Goal: Task Accomplishment & Management: Manage account settings

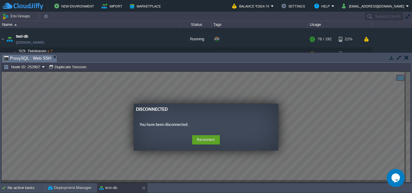
click at [406, 55] on button "button" at bounding box center [406, 57] width 4 height 5
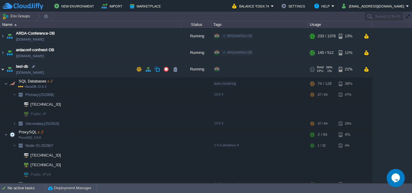
click at [4, 69] on img at bounding box center [2, 69] width 5 height 16
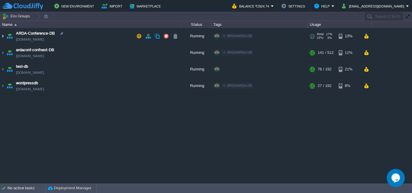
click at [1, 37] on img at bounding box center [2, 36] width 5 height 16
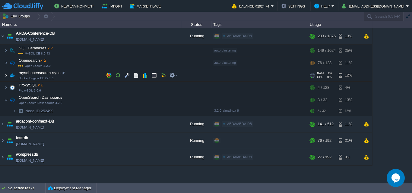
click at [5, 76] on img at bounding box center [6, 75] width 4 height 12
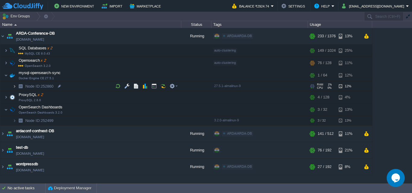
click at [16, 83] on img at bounding box center [15, 86] width 4 height 9
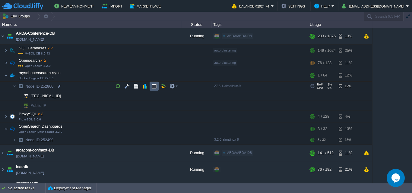
click at [155, 89] on td at bounding box center [153, 86] width 9 height 9
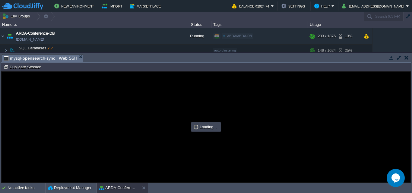
type input "#000000"
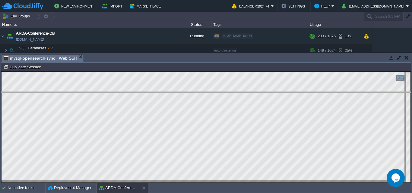
drag, startPoint x: 229, startPoint y: 59, endPoint x: 238, endPoint y: 90, distance: 32.0
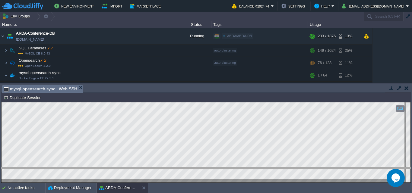
drag, startPoint x: 238, startPoint y: 90, endPoint x: 241, endPoint y: 175, distance: 84.7
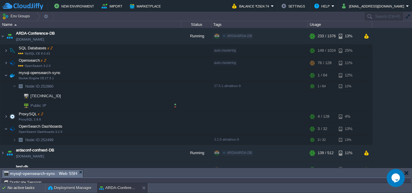
scroll to position [27, 0]
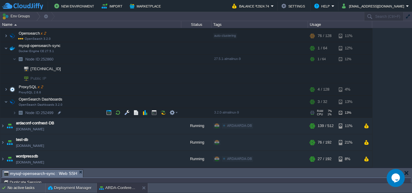
click at [51, 112] on span "Node ID: 252499" at bounding box center [40, 112] width 30 height 5
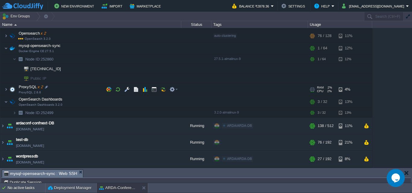
scroll to position [0, 0]
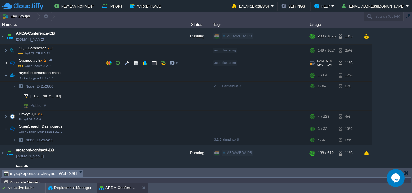
click at [7, 62] on img at bounding box center [6, 63] width 4 height 12
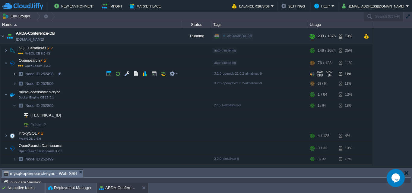
click at [14, 73] on img at bounding box center [15, 73] width 4 height 9
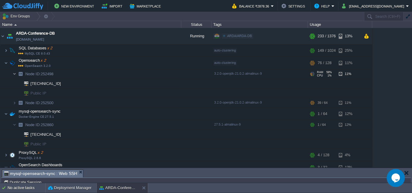
click at [14, 73] on img at bounding box center [15, 73] width 4 height 9
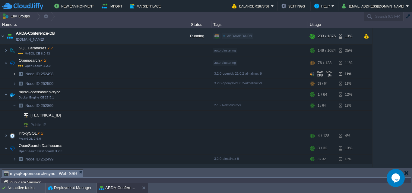
click at [14, 73] on img at bounding box center [15, 73] width 4 height 9
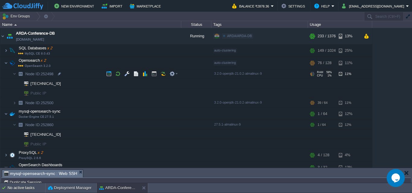
click at [46, 75] on span "Node ID: 252498" at bounding box center [40, 73] width 30 height 5
type input "252498"
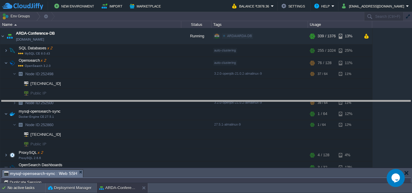
drag, startPoint x: 165, startPoint y: 174, endPoint x: 164, endPoint y: 99, distance: 75.0
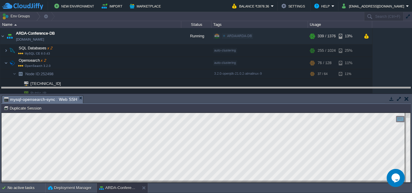
drag, startPoint x: 164, startPoint y: 98, endPoint x: 175, endPoint y: 90, distance: 14.0
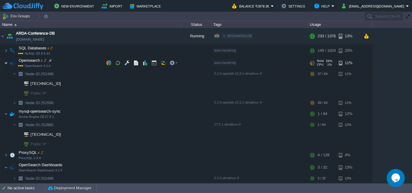
click at [5, 63] on img at bounding box center [6, 63] width 4 height 12
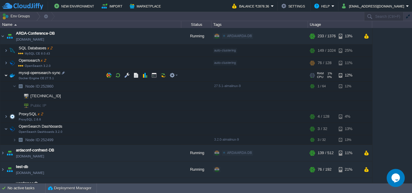
click at [5, 74] on img at bounding box center [6, 75] width 4 height 12
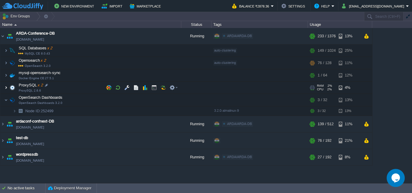
click at [7, 89] on img at bounding box center [6, 88] width 4 height 12
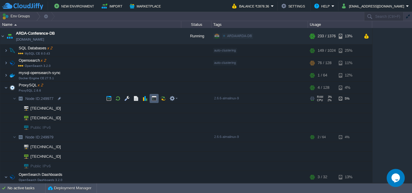
click at [153, 100] on button "button" at bounding box center [153, 98] width 5 height 5
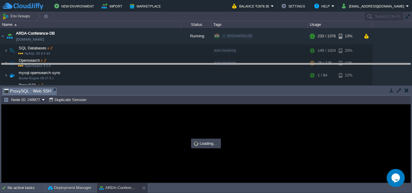
drag, startPoint x: 167, startPoint y: 92, endPoint x: 174, endPoint y: 67, distance: 25.5
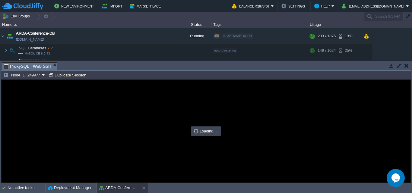
type input "#000000"
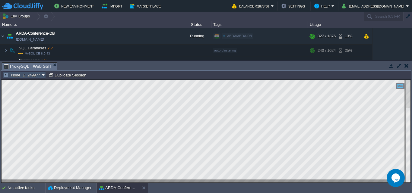
click at [40, 73] on button "Node ID: 249977" at bounding box center [23, 74] width 38 height 5
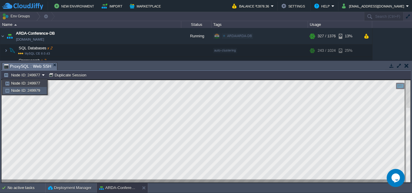
click at [37, 89] on span "Node ID: 249979" at bounding box center [25, 90] width 29 height 5
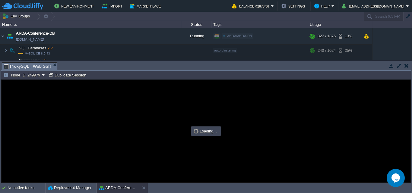
type input "#000000"
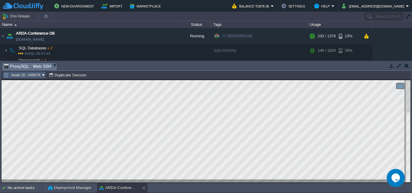
click at [34, 78] on td "Node ID: 249979" at bounding box center [24, 74] width 43 height 7
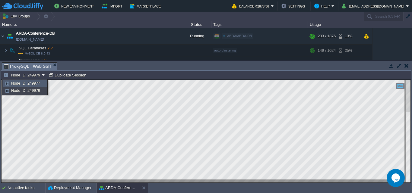
click at [37, 84] on span "Node ID: 249977" at bounding box center [25, 83] width 29 height 5
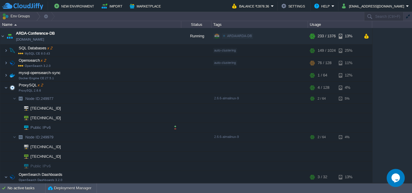
scroll to position [30, 0]
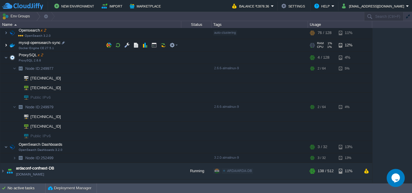
click at [6, 44] on img at bounding box center [6, 45] width 4 height 12
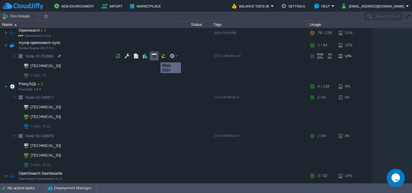
click at [156, 57] on button "button" at bounding box center [153, 55] width 5 height 5
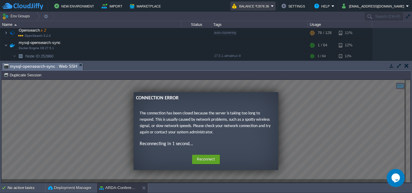
scroll to position [0, 0]
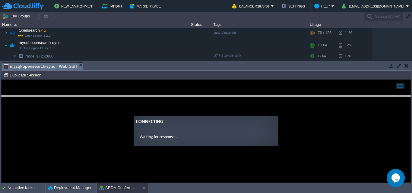
drag, startPoint x: 139, startPoint y: 64, endPoint x: 144, endPoint y: 97, distance: 33.6
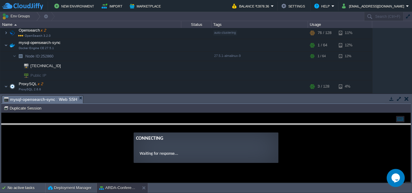
drag, startPoint x: 133, startPoint y: 103, endPoint x: 136, endPoint y: 132, distance: 29.7
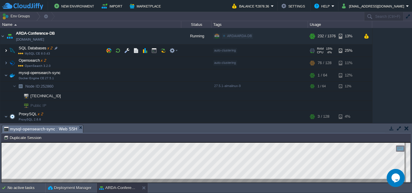
click at [6, 50] on img at bounding box center [6, 51] width 4 height 12
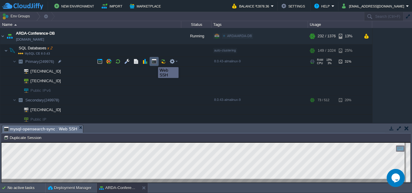
click at [153, 62] on button "button" at bounding box center [153, 61] width 5 height 5
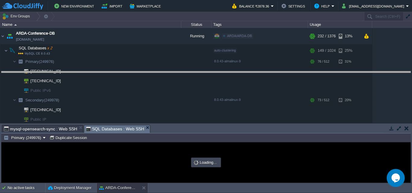
drag, startPoint x: 192, startPoint y: 126, endPoint x: 208, endPoint y: 72, distance: 56.0
click at [208, 72] on body "New Environment Import Marketplace Bonus ₹0.00 Upgrade Account Balance ₹2878.36…" at bounding box center [206, 96] width 412 height 193
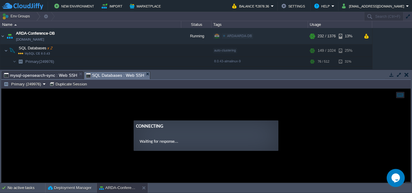
type input "#000000"
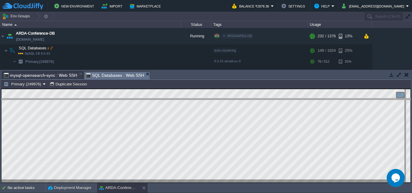
drag, startPoint x: 194, startPoint y: 71, endPoint x: 201, endPoint y: 99, distance: 28.0
click at [201, 99] on body "New Environment Import Marketplace Bonus ₹0.00 Upgrade Account Balance ₹2878.36…" at bounding box center [206, 96] width 412 height 193
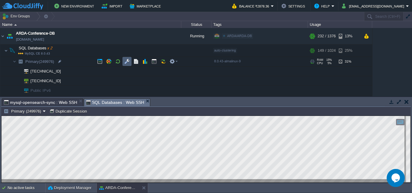
click at [127, 61] on button "button" at bounding box center [126, 61] width 5 height 5
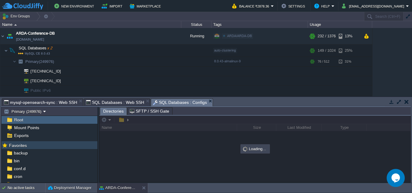
scroll to position [28, 0]
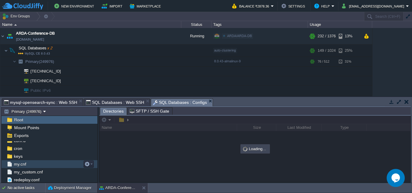
click at [17, 164] on span "my.cnf" at bounding box center [20, 163] width 14 height 5
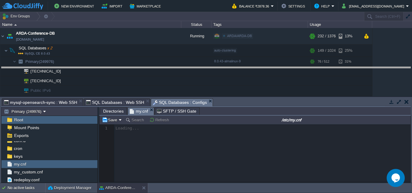
drag, startPoint x: 232, startPoint y: 101, endPoint x: 245, endPoint y: 69, distance: 34.2
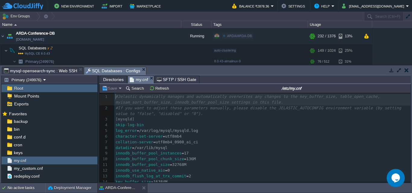
scroll to position [2, 0]
click at [131, 91] on button "Search" at bounding box center [135, 88] width 20 height 5
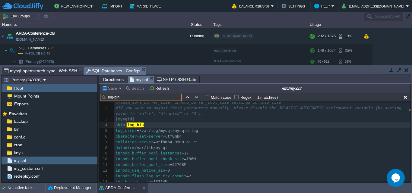
scroll to position [7, 0]
type input "log-bin"
click at [406, 98] on button "button" at bounding box center [404, 97] width 5 height 5
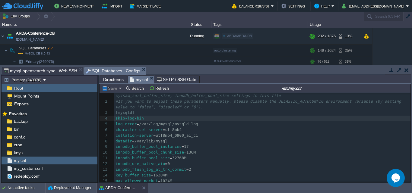
scroll to position [0, 0]
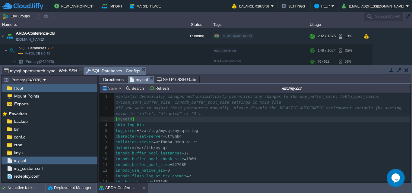
type textarea "skip-log-bin"
drag, startPoint x: 115, startPoint y: 125, endPoint x: 150, endPoint y: 126, distance: 34.4
type textarea "skip-log-bin"
drag, startPoint x: 146, startPoint y: 125, endPoint x: 116, endPoint y: 126, distance: 29.8
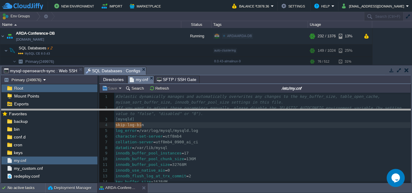
drag, startPoint x: 316, startPoint y: 71, endPoint x: 315, endPoint y: 113, distance: 42.2
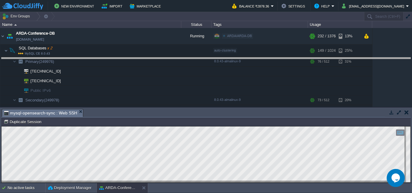
drag, startPoint x: 145, startPoint y: 109, endPoint x: 167, endPoint y: 55, distance: 57.6
click at [167, 56] on body "New Environment Import Marketplace Bonus ₹0.00 Upgrade Account Balance ₹2878.36…" at bounding box center [206, 96] width 412 height 193
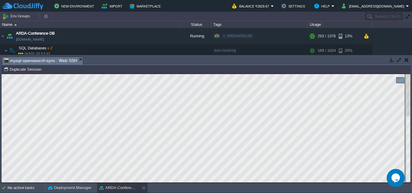
click at [139, 55] on div "Tasks Activity Log Archive Git / SVN mysql-opensearch-sync : Web SSH No items t…" at bounding box center [206, 119] width 412 height 128
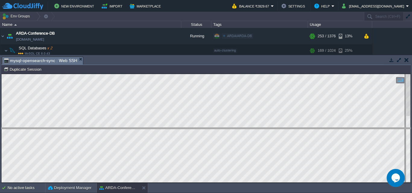
drag, startPoint x: 140, startPoint y: 57, endPoint x: 143, endPoint y: 129, distance: 72.1
click at [143, 129] on body "New Environment Import Marketplace Bonus ₹0.00 Upgrade Account Balance ₹2829.67…" at bounding box center [206, 96] width 412 height 193
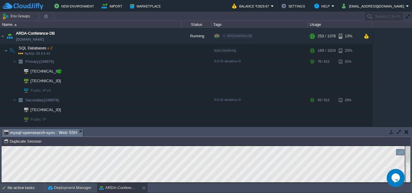
click at [61, 72] on div at bounding box center [59, 71] width 5 height 5
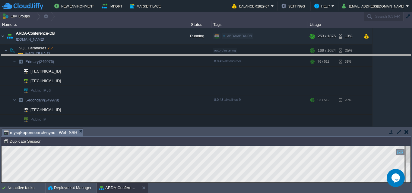
drag, startPoint x: 180, startPoint y: 129, endPoint x: 191, endPoint y: 55, distance: 75.3
click at [191, 55] on body "New Environment Import Marketplace Bonus ₹0.00 Upgrade Account Balance ₹2829.67…" at bounding box center [206, 96] width 412 height 193
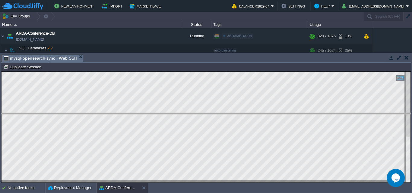
drag, startPoint x: 166, startPoint y: 55, endPoint x: 175, endPoint y: 114, distance: 59.7
click at [175, 114] on body "New Environment Import Marketplace Bonus ₹0.00 Upgrade Account Balance ₹2829.67…" at bounding box center [206, 96] width 412 height 193
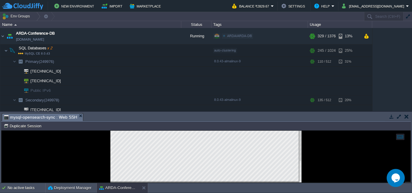
scroll to position [60, 0]
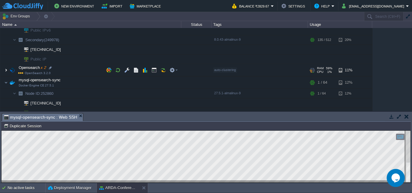
click at [8, 70] on img at bounding box center [6, 70] width 4 height 12
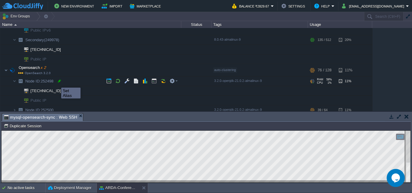
click at [57, 82] on div at bounding box center [59, 80] width 5 height 5
type input "252498"
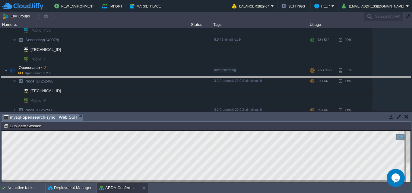
drag, startPoint x: 217, startPoint y: 117, endPoint x: 223, endPoint y: 42, distance: 74.4
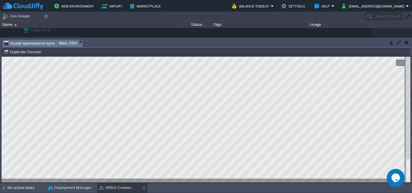
scroll to position [103, 63]
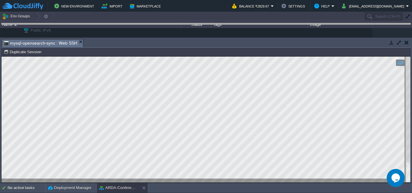
drag, startPoint x: 235, startPoint y: 46, endPoint x: 240, endPoint y: 30, distance: 17.1
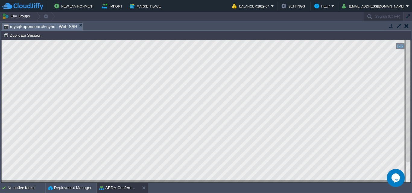
type textarea "root@node252860-env-4140303 /home/jelastic/[PERSON_NAME]-daemon/[PERSON_NAME]-1…"
click at [390, 4] on button "[EMAIL_ADDRESS][DOMAIN_NAME]" at bounding box center [374, 5] width 64 height 7
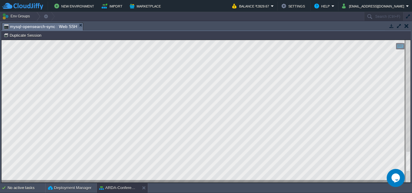
click at [405, 27] on button "button" at bounding box center [406, 25] width 4 height 5
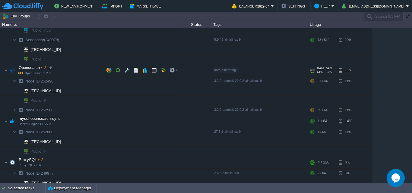
scroll to position [0, 0]
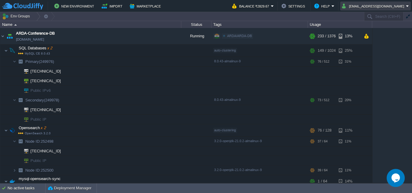
click at [397, 9] on button "[EMAIL_ADDRESS][DOMAIN_NAME]" at bounding box center [374, 5] width 64 height 7
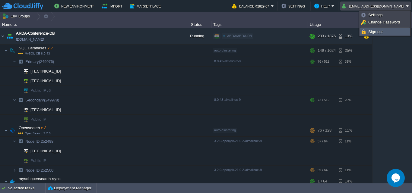
click at [381, 31] on span "Sign out" at bounding box center [375, 32] width 14 height 5
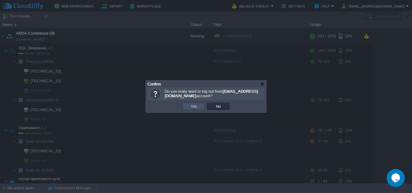
click at [193, 107] on button "Yes" at bounding box center [194, 106] width 10 height 5
